Goal: Task Accomplishment & Management: Manage account settings

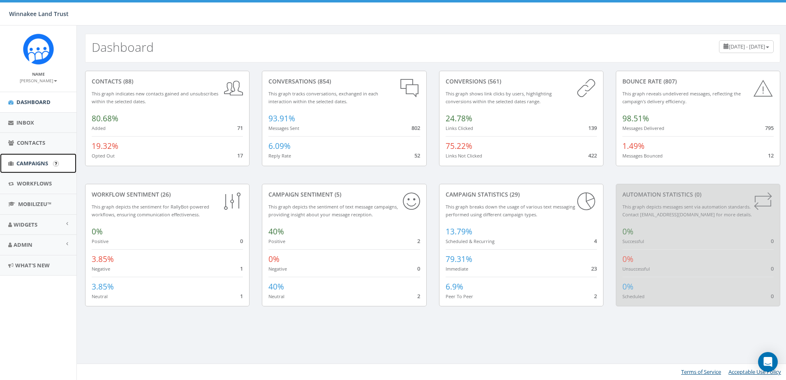
click at [24, 162] on span "Campaigns" at bounding box center [32, 162] width 32 height 7
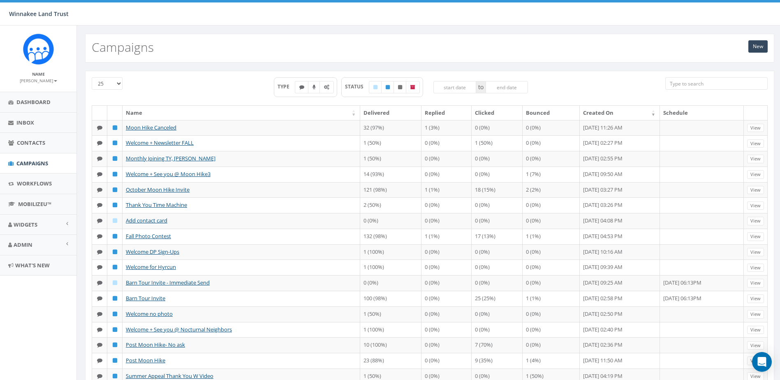
click at [693, 85] on input "search" at bounding box center [716, 83] width 102 height 12
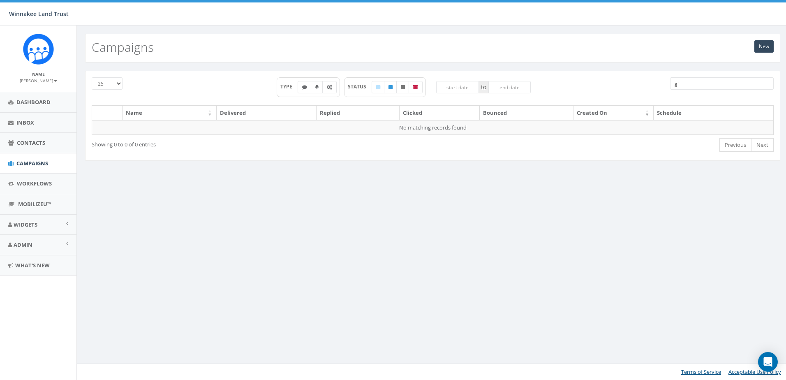
type input "g"
type input "a"
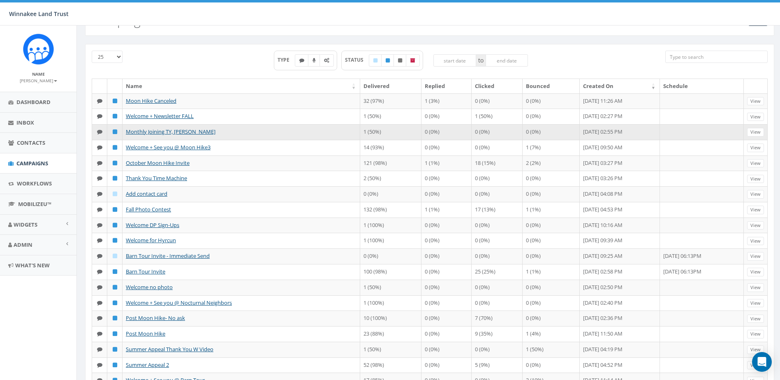
scroll to position [41, 0]
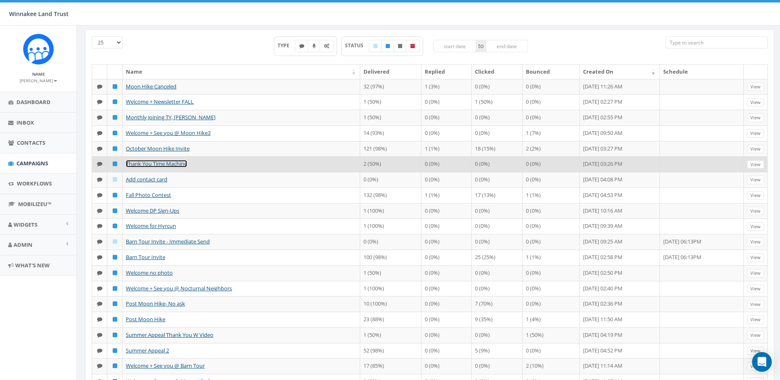
click at [181, 167] on link "Thank You Time Machine" at bounding box center [156, 163] width 61 height 7
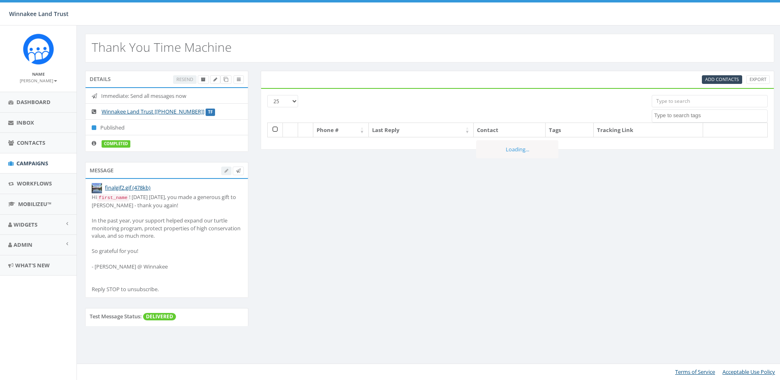
select select
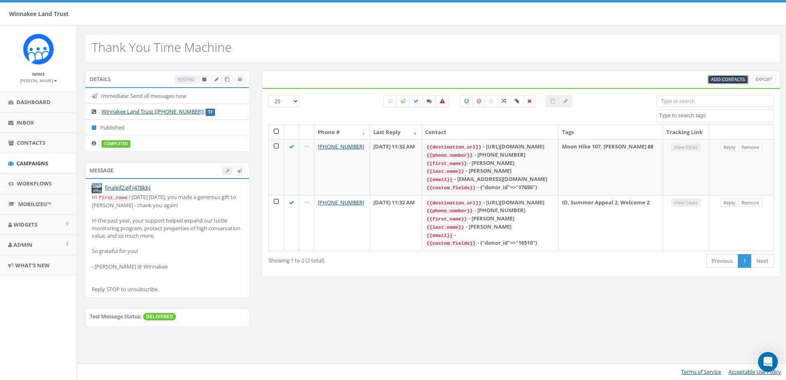
click at [722, 78] on span "Add Contacts" at bounding box center [728, 79] width 34 height 6
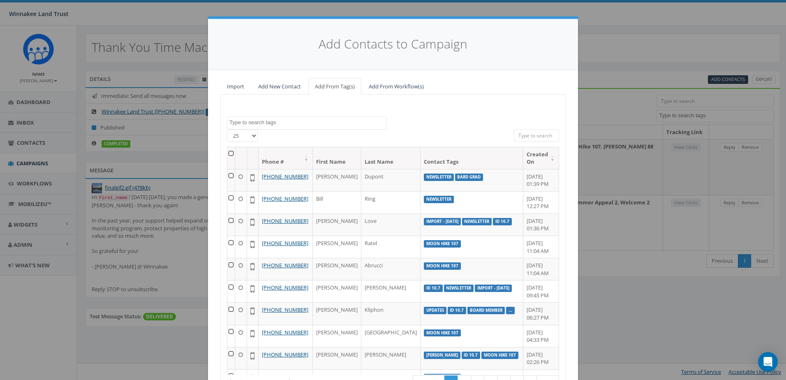
click at [275, 123] on textarea "Search" at bounding box center [307, 122] width 157 height 7
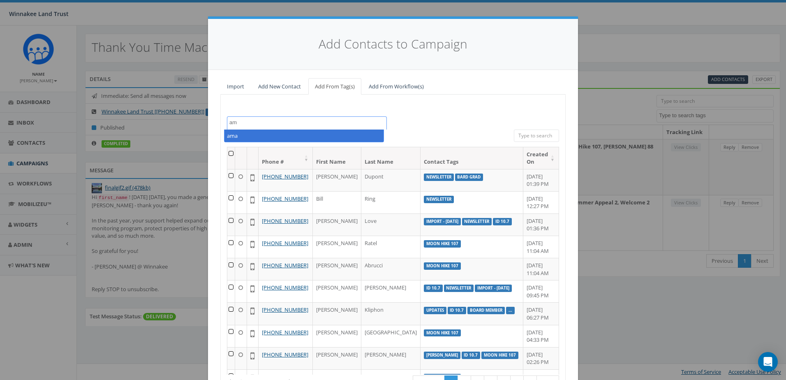
type textarea "a"
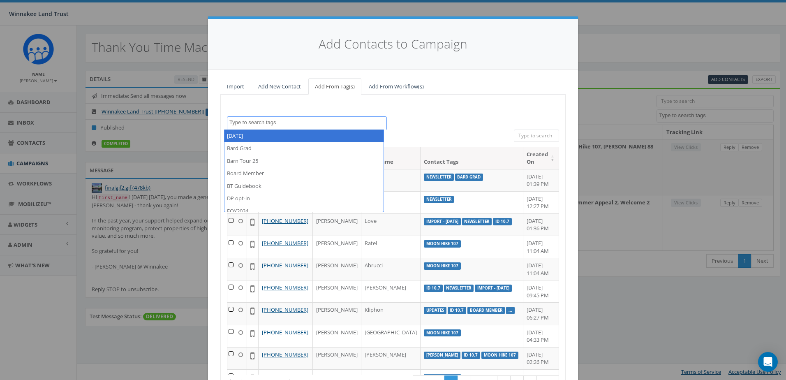
click at [536, 133] on input "search" at bounding box center [536, 135] width 45 height 12
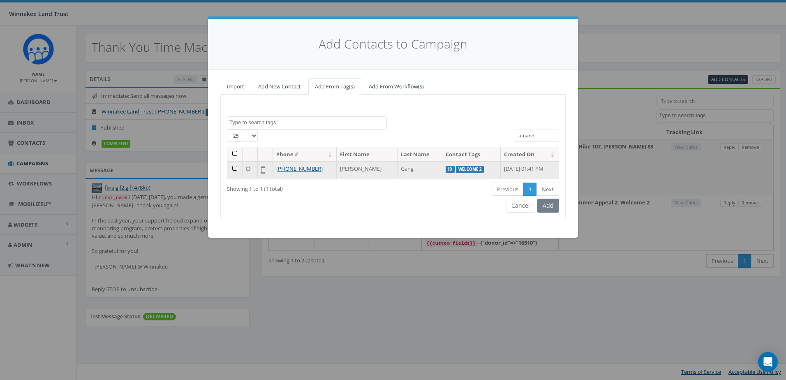
type input "amand"
click at [233, 168] on td at bounding box center [234, 170] width 15 height 18
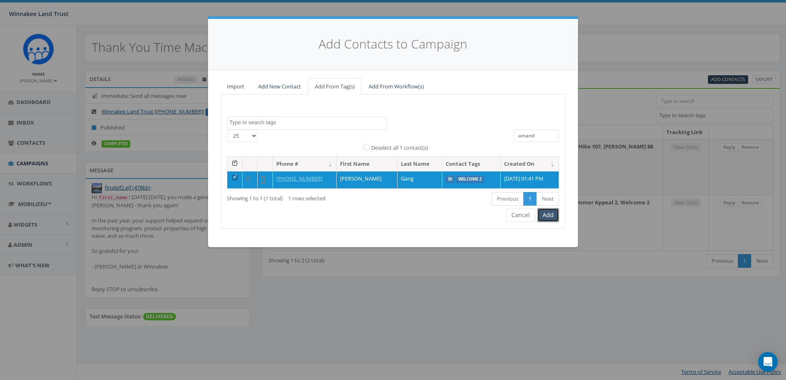
click at [551, 216] on button "Add" at bounding box center [548, 215] width 22 height 14
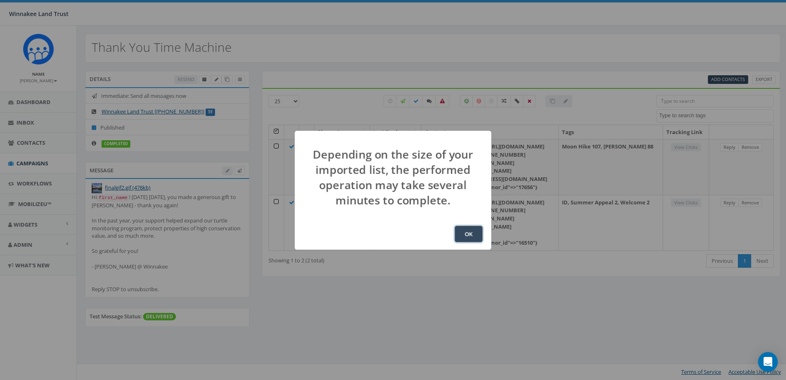
click at [471, 231] on button "OK" at bounding box center [469, 234] width 28 height 16
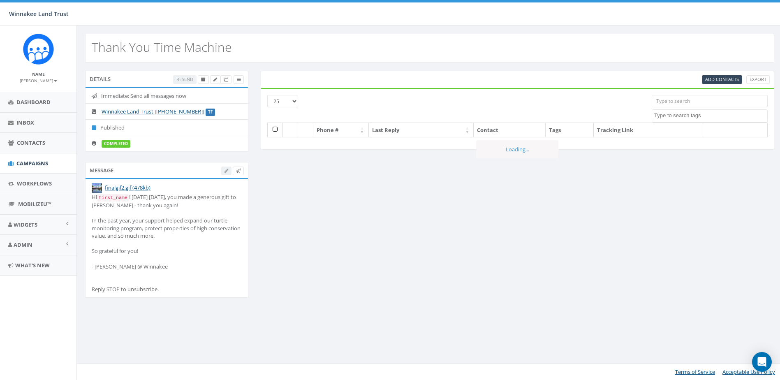
select select
